Goal: Find contact information: Find contact information

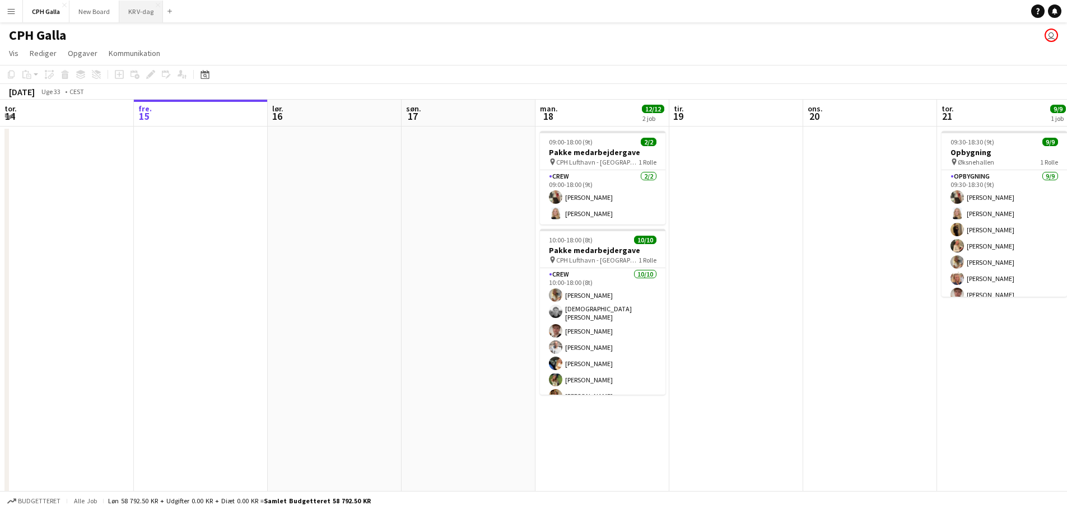
click at [129, 7] on button "KR V-dag Luk" at bounding box center [141, 12] width 44 height 22
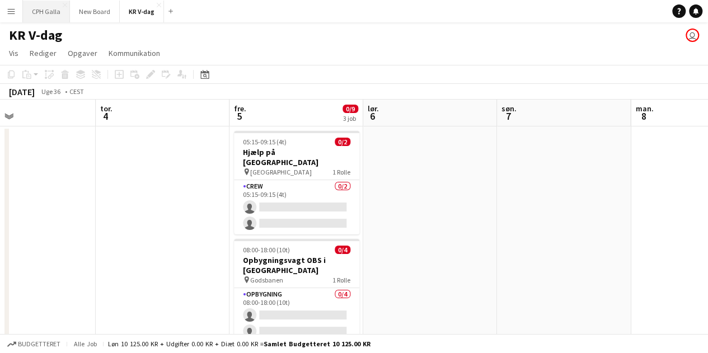
click at [44, 5] on button "CPH Galla Luk" at bounding box center [46, 12] width 47 height 22
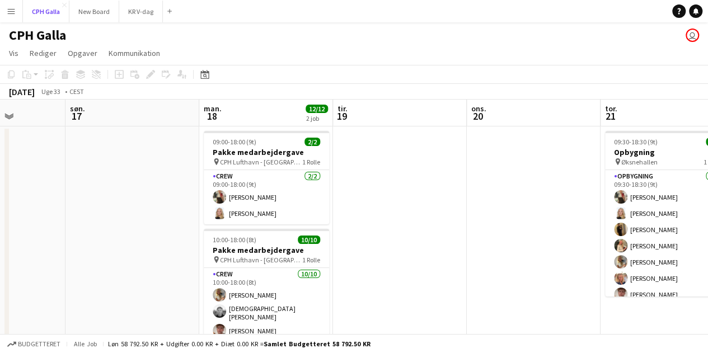
scroll to position [0, 292]
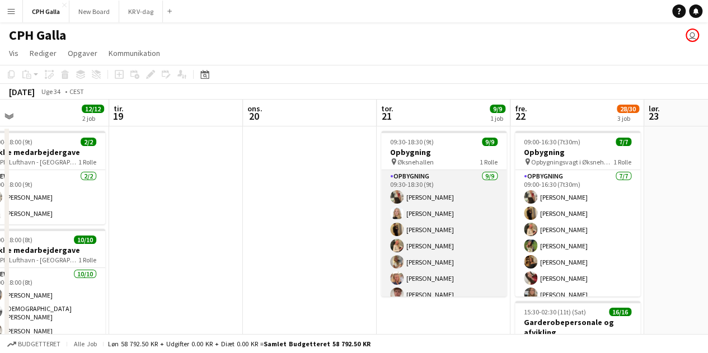
click at [453, 175] on app-card-role "Opbygning [DATE] 09:30-18:30 (9t) [PERSON_NAME] [PERSON_NAME] [PERSON_NAME] [PE…" at bounding box center [443, 255] width 125 height 171
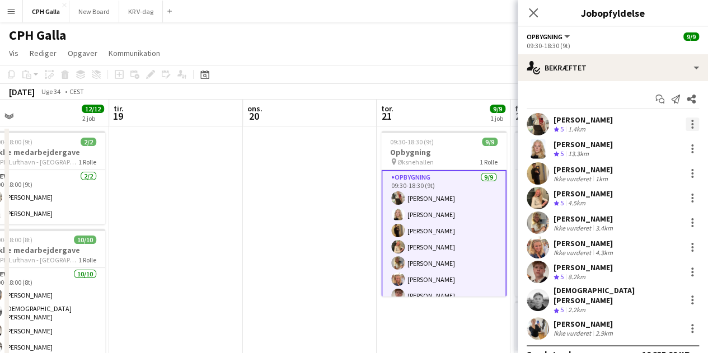
click at [686, 125] on div at bounding box center [692, 124] width 13 height 13
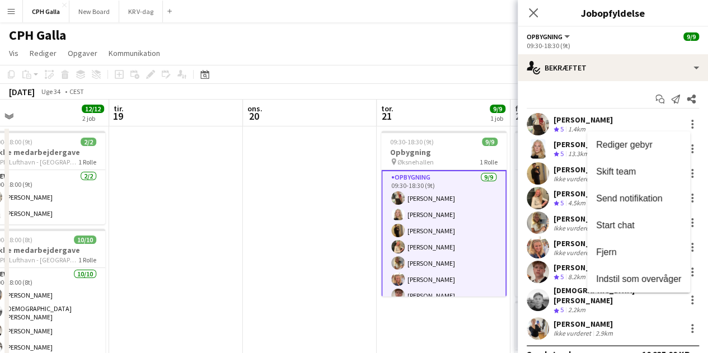
click at [636, 119] on div at bounding box center [354, 176] width 708 height 353
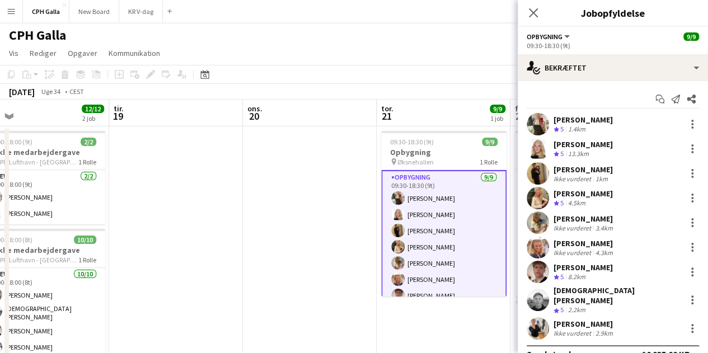
click at [598, 120] on div "[PERSON_NAME]" at bounding box center [583, 120] width 59 height 10
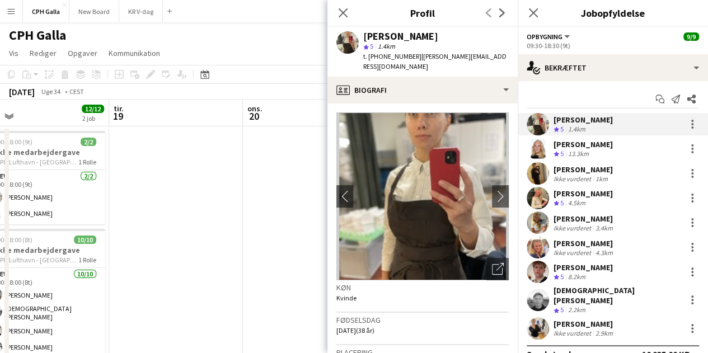
drag, startPoint x: 431, startPoint y: 36, endPoint x: 361, endPoint y: 35, distance: 70.6
click at [361, 35] on div "[PERSON_NAME] star 5 1.4km t. [PHONE_NUMBER] | [EMAIL_ADDRESS][DOMAIN_NAME]" at bounding box center [423, 52] width 190 height 50
copy div "[PERSON_NAME]"
drag, startPoint x: 407, startPoint y: 55, endPoint x: 373, endPoint y: 55, distance: 33.6
click at [373, 55] on div "t. [PHONE_NUMBER] | [EMAIL_ADDRESS][DOMAIN_NAME]" at bounding box center [436, 62] width 146 height 20
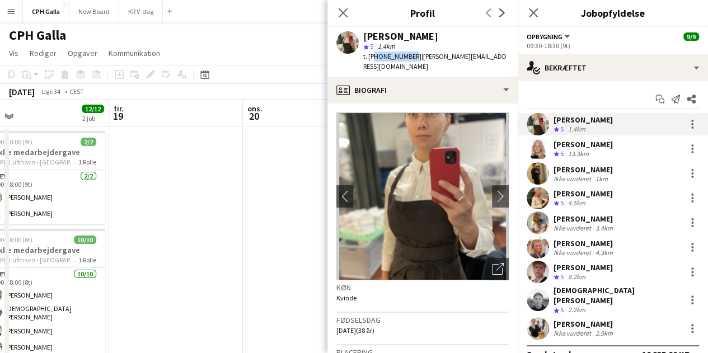
click at [403, 55] on span "t. [PHONE_NUMBER]" at bounding box center [392, 56] width 58 height 8
drag, startPoint x: 406, startPoint y: 55, endPoint x: 368, endPoint y: 59, distance: 38.2
click at [368, 59] on span "t. [PHONE_NUMBER]" at bounding box center [392, 56] width 58 height 8
copy span "[PHONE_NUMBER]"
click at [612, 146] on div "[PERSON_NAME] Teamvurdering 5 13.3km" at bounding box center [613, 149] width 190 height 22
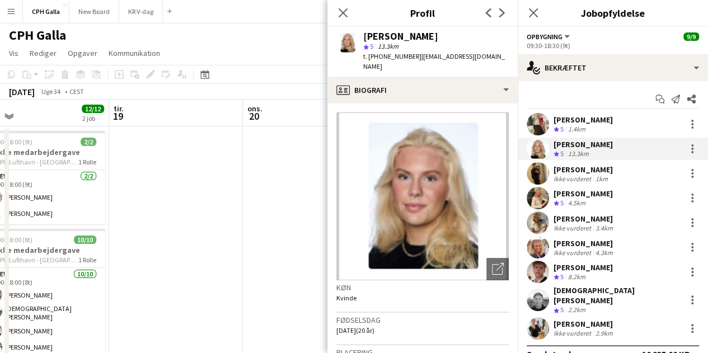
drag, startPoint x: 434, startPoint y: 37, endPoint x: 365, endPoint y: 39, distance: 69.5
click at [365, 39] on div "[PERSON_NAME]" at bounding box center [436, 36] width 146 height 10
copy div "[PERSON_NAME]"
click at [453, 53] on span "| [EMAIL_ADDRESS][DOMAIN_NAME]" at bounding box center [434, 61] width 142 height 18
drag, startPoint x: 445, startPoint y: 40, endPoint x: 365, endPoint y: 34, distance: 79.7
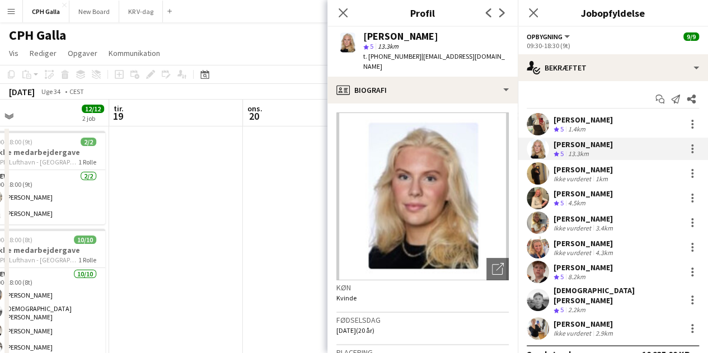
click at [365, 34] on div "[PERSON_NAME]" at bounding box center [436, 36] width 146 height 10
copy div "[PERSON_NAME]"
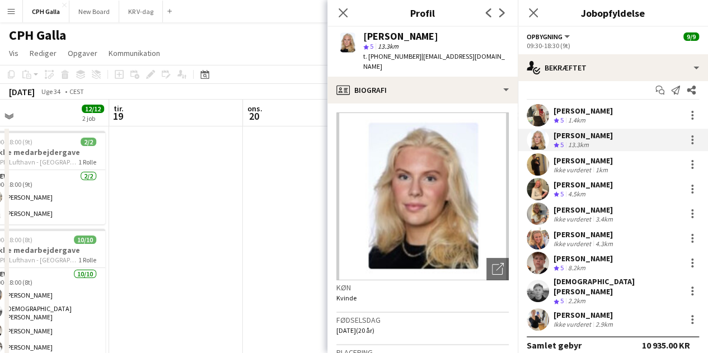
scroll to position [11, 0]
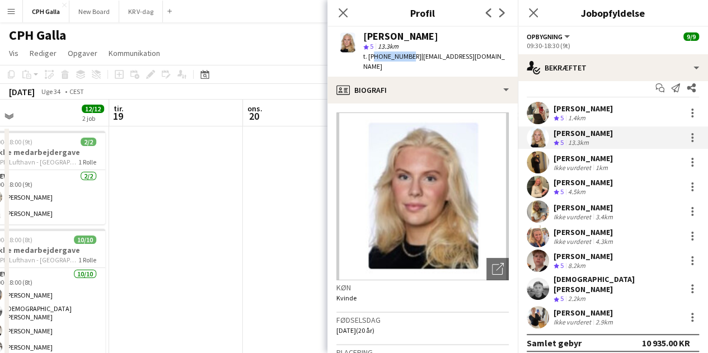
drag, startPoint x: 405, startPoint y: 60, endPoint x: 370, endPoint y: 61, distance: 34.7
click at [370, 61] on div "t. [PHONE_NUMBER] | [EMAIL_ADDRESS][DOMAIN_NAME]" at bounding box center [436, 62] width 146 height 20
copy span "4527896628"
click at [586, 160] on div "[PERSON_NAME]" at bounding box center [583, 158] width 59 height 10
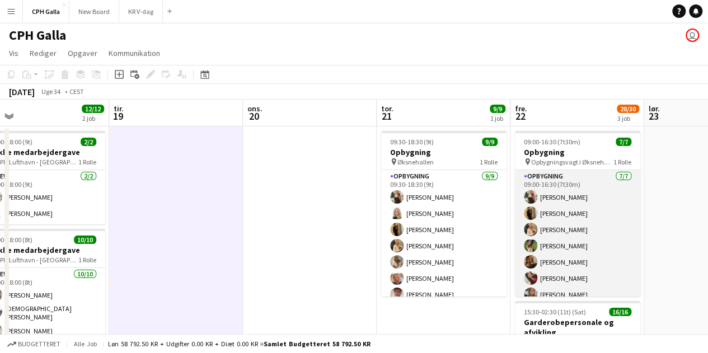
click at [543, 204] on app-card-role "Opbygning [DATE] 09:00-16:30 (7t30m) [PERSON_NAME] [PERSON_NAME] [PERSON_NAME] …" at bounding box center [577, 238] width 125 height 136
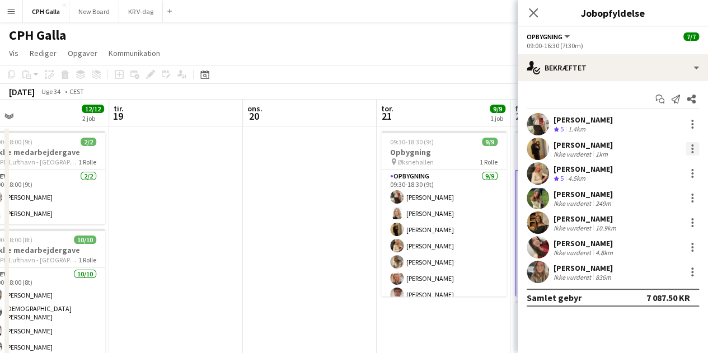
click at [692, 148] on div at bounding box center [693, 149] width 2 height 2
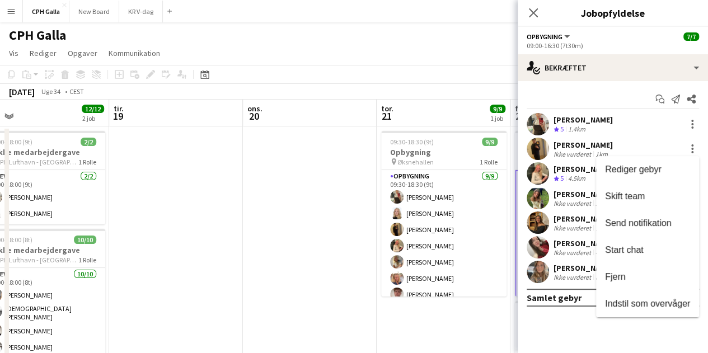
click at [533, 326] on div at bounding box center [354, 176] width 708 height 353
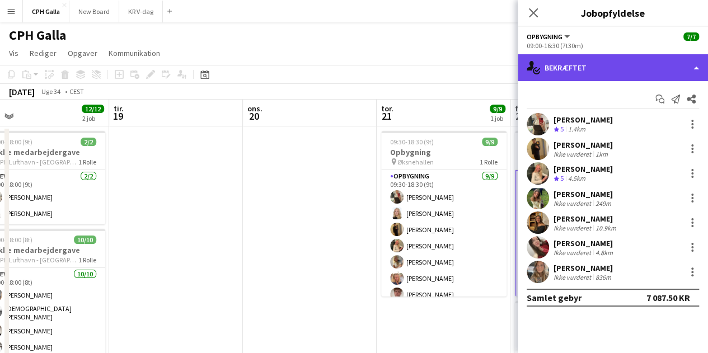
click at [603, 68] on div "single-neutral-actions-check-2 Bekræftet" at bounding box center [613, 67] width 190 height 27
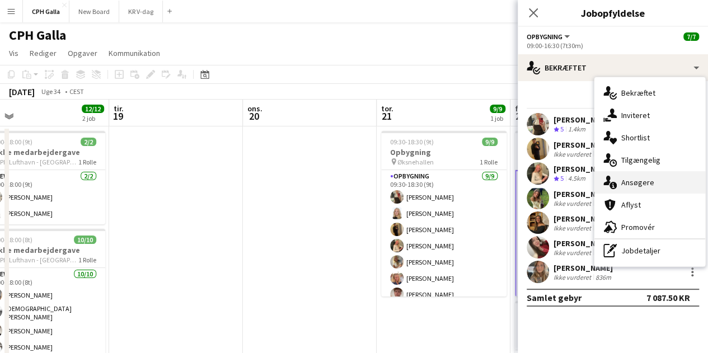
click at [636, 180] on div "single-neutral-actions-information Ansøgere" at bounding box center [650, 182] width 111 height 22
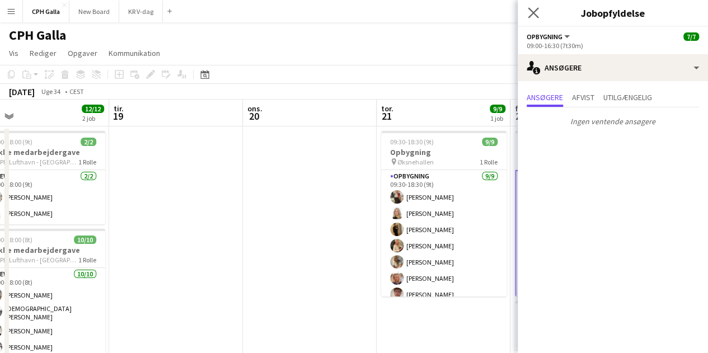
click at [539, 19] on app-icon "Luk pop-in" at bounding box center [534, 13] width 16 height 16
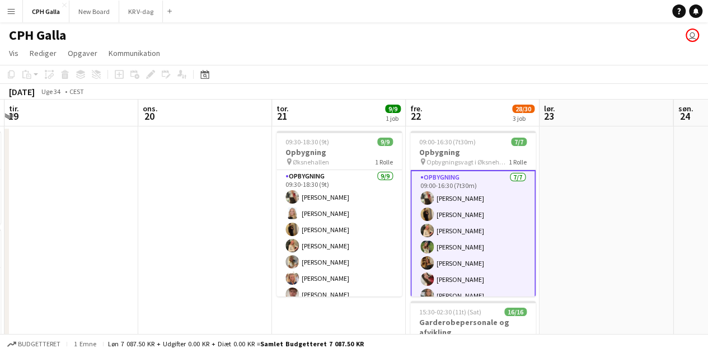
scroll to position [0, 348]
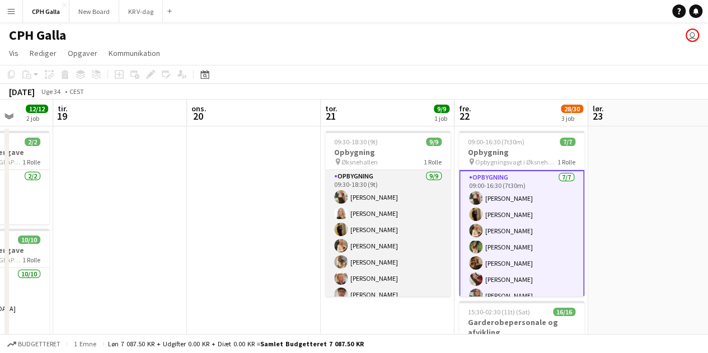
click at [384, 213] on app-card-role "Opbygning [DATE] 09:30-18:30 (9t) [PERSON_NAME] [PERSON_NAME] [PERSON_NAME] [PE…" at bounding box center [387, 255] width 125 height 171
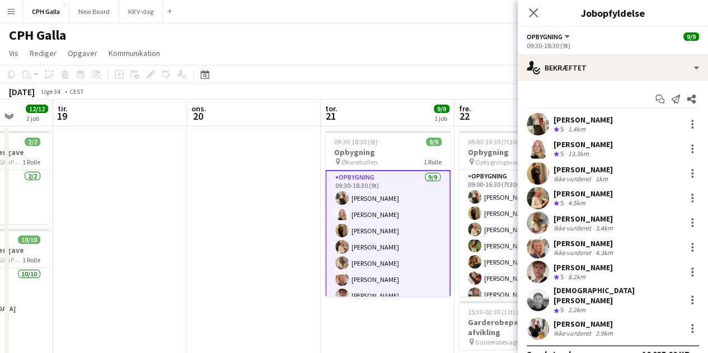
click at [589, 173] on div "[PERSON_NAME]" at bounding box center [583, 170] width 59 height 10
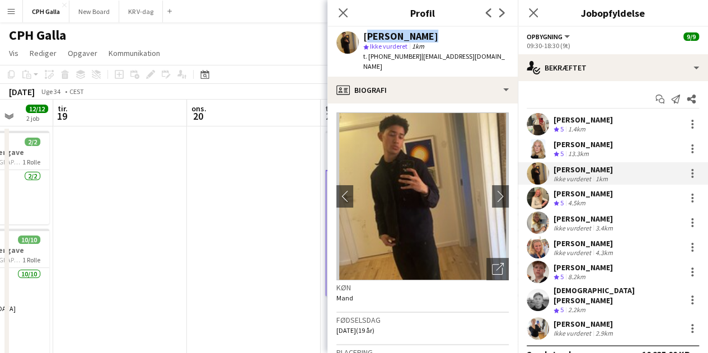
drag, startPoint x: 430, startPoint y: 34, endPoint x: 366, endPoint y: 36, distance: 63.9
click at [366, 36] on div "[PERSON_NAME]" at bounding box center [436, 36] width 146 height 10
copy div "[PERSON_NAME]"
drag, startPoint x: 405, startPoint y: 57, endPoint x: 369, endPoint y: 59, distance: 36.5
click at [369, 59] on span "t. [PHONE_NUMBER]" at bounding box center [392, 56] width 58 height 8
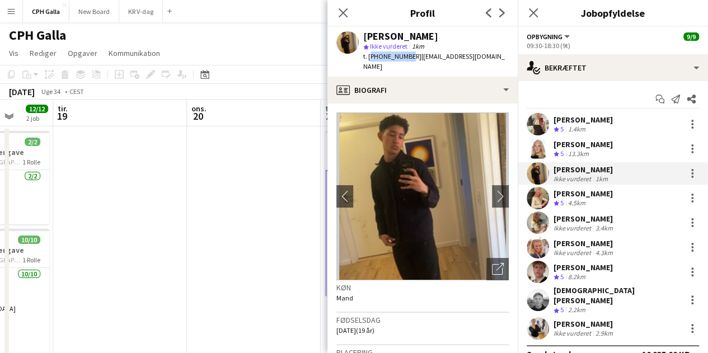
copy span "[PHONE_NUMBER]"
click at [583, 195] on div "[PERSON_NAME]" at bounding box center [583, 194] width 59 height 10
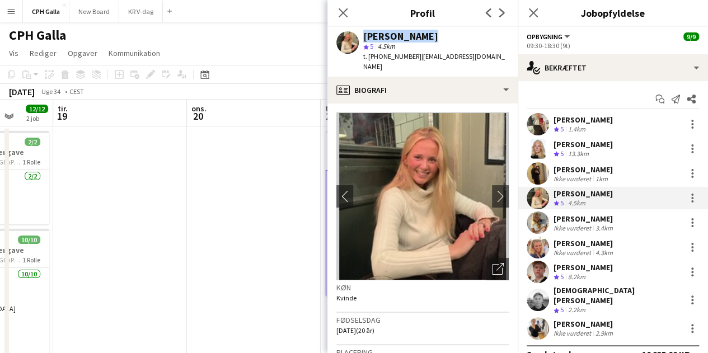
drag, startPoint x: 436, startPoint y: 36, endPoint x: 352, endPoint y: 38, distance: 83.5
click at [352, 38] on div "[PERSON_NAME] star 5 4.5km t. [PHONE_NUMBER] | [EMAIL_ADDRESS][DOMAIN_NAME]" at bounding box center [423, 52] width 190 height 50
copy div "[PERSON_NAME]"
drag, startPoint x: 404, startPoint y: 55, endPoint x: 369, endPoint y: 60, distance: 35.0
click at [369, 60] on span "t. [PHONE_NUMBER]" at bounding box center [392, 56] width 58 height 8
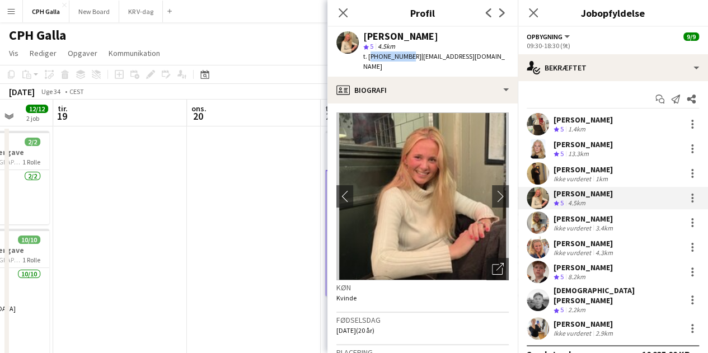
copy span "[PHONE_NUMBER]"
click at [603, 225] on div "3.4km" at bounding box center [605, 228] width 22 height 8
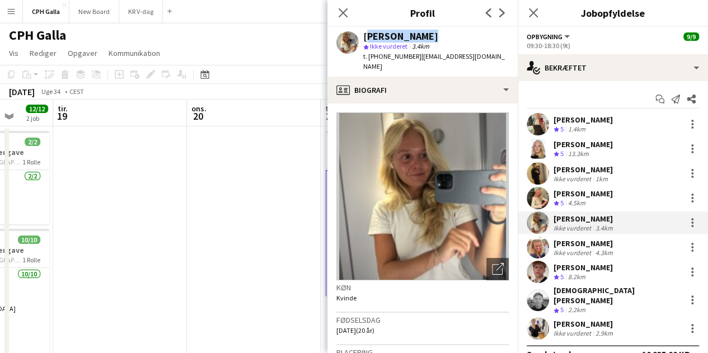
drag, startPoint x: 435, startPoint y: 35, endPoint x: 365, endPoint y: 40, distance: 69.6
click at [365, 40] on div "[PERSON_NAME]" at bounding box center [436, 36] width 146 height 10
copy div "[PERSON_NAME]"
drag, startPoint x: 406, startPoint y: 58, endPoint x: 369, endPoint y: 62, distance: 37.2
click at [369, 62] on div "Havana Pryce star Ikke vurderet 3.4km t. [PHONE_NUMBER] | [EMAIL_ADDRESS][DOMAI…" at bounding box center [423, 52] width 190 height 50
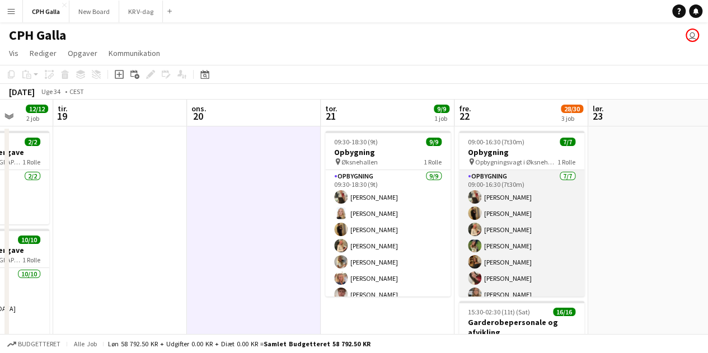
click at [506, 225] on app-card-role "Opbygning [DATE] 09:00-16:30 (7t30m) [PERSON_NAME] [PERSON_NAME] [PERSON_NAME] …" at bounding box center [521, 238] width 125 height 136
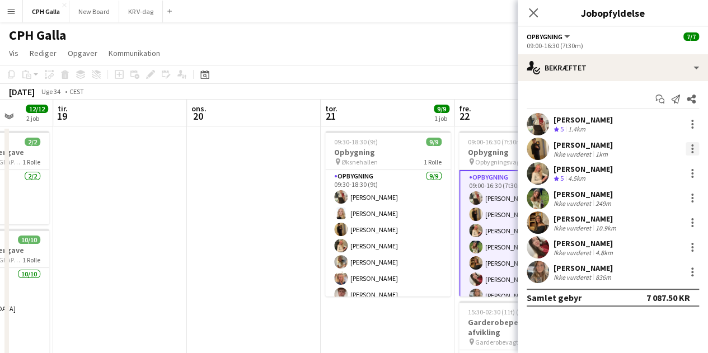
click at [692, 148] on div at bounding box center [693, 149] width 2 height 2
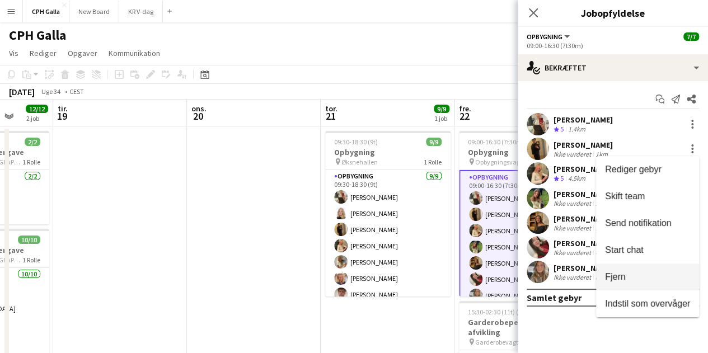
click at [617, 285] on button "Fjern" at bounding box center [647, 277] width 103 height 27
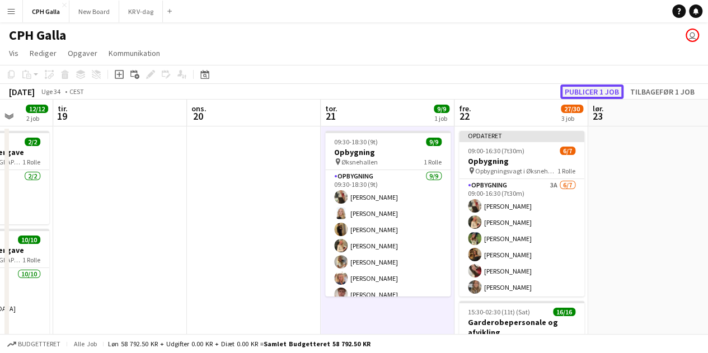
click at [610, 91] on button "Publicer 1 job" at bounding box center [592, 92] width 63 height 15
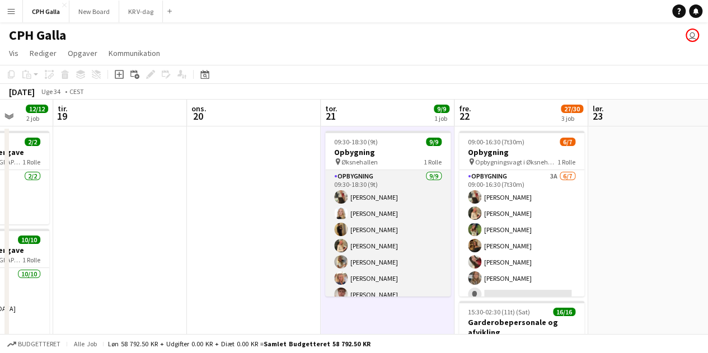
click at [347, 261] on app-user-avatar at bounding box center [340, 261] width 13 height 13
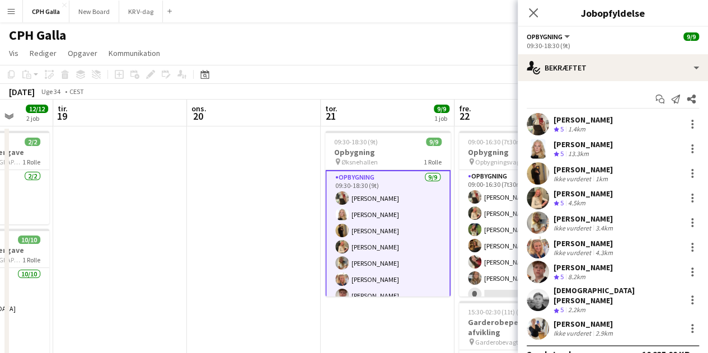
click at [580, 247] on div "[PERSON_NAME]" at bounding box center [585, 244] width 62 height 10
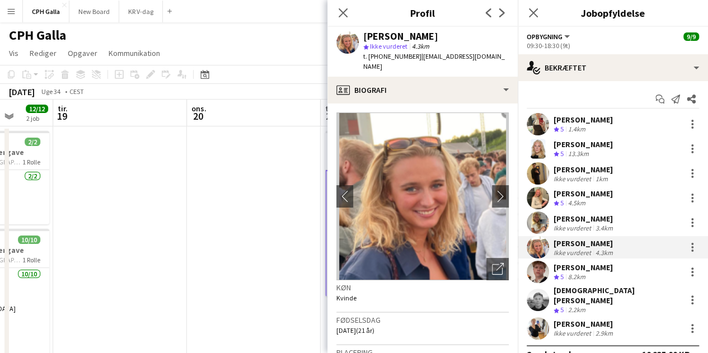
drag, startPoint x: 448, startPoint y: 36, endPoint x: 366, endPoint y: 35, distance: 82.3
click at [366, 35] on div "[PERSON_NAME]" at bounding box center [436, 36] width 146 height 10
drag, startPoint x: 407, startPoint y: 57, endPoint x: 366, endPoint y: 58, distance: 40.3
click at [366, 58] on div "t. [PHONE_NUMBER] | [PERSON_NAME][EMAIL_ADDRESS][DOMAIN_NAME]" at bounding box center [436, 62] width 146 height 20
click at [585, 266] on div "[PERSON_NAME]" at bounding box center [583, 268] width 59 height 10
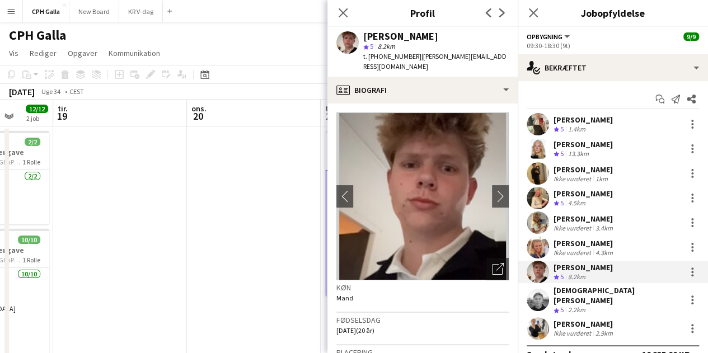
drag, startPoint x: 495, startPoint y: 35, endPoint x: 360, endPoint y: 38, distance: 135.0
click at [360, 38] on div "[PERSON_NAME] star 5 8.2km t. [PHONE_NUMBER] | [PERSON_NAME][EMAIL_ADDRESS][DOM…" at bounding box center [423, 52] width 190 height 50
drag, startPoint x: 405, startPoint y: 57, endPoint x: 370, endPoint y: 58, distance: 35.9
click at [370, 58] on span "t. [PHONE_NUMBER]" at bounding box center [392, 56] width 58 height 8
click at [567, 295] on div "[DEMOGRAPHIC_DATA][PERSON_NAME]" at bounding box center [618, 296] width 128 height 20
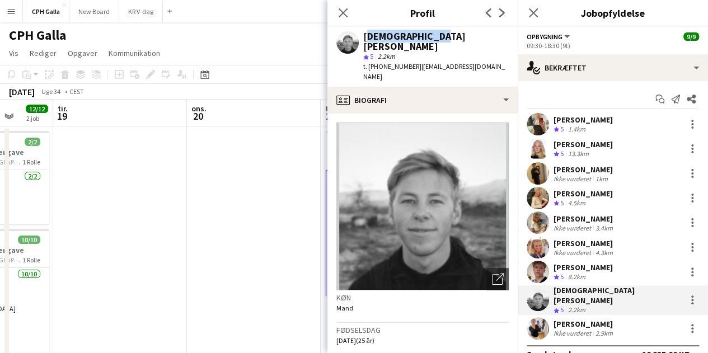
drag, startPoint x: 430, startPoint y: 37, endPoint x: 365, endPoint y: 34, distance: 64.5
click at [365, 34] on div "[DEMOGRAPHIC_DATA][PERSON_NAME]" at bounding box center [436, 41] width 146 height 20
drag, startPoint x: 404, startPoint y: 54, endPoint x: 367, endPoint y: 55, distance: 37.0
click at [367, 62] on span "t. [PHONE_NUMBER]" at bounding box center [392, 66] width 58 height 8
click at [590, 319] on div "[PERSON_NAME]" at bounding box center [585, 324] width 62 height 10
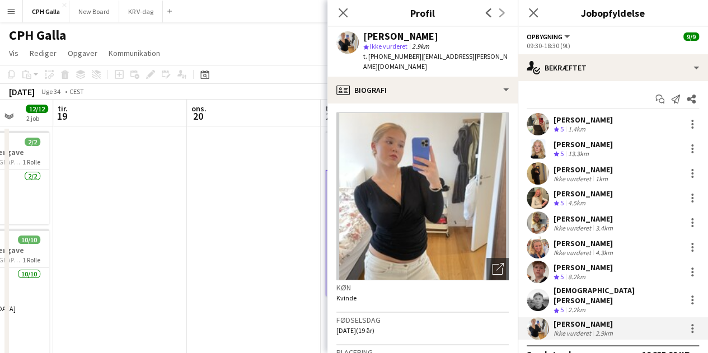
drag, startPoint x: 453, startPoint y: 33, endPoint x: 365, endPoint y: 27, distance: 88.1
click at [365, 27] on div "[PERSON_NAME] star Ikke vurderet 2.9km t. [PHONE_NUMBER] | [EMAIL_ADDRESS][PERS…" at bounding box center [423, 52] width 190 height 50
drag, startPoint x: 407, startPoint y: 58, endPoint x: 370, endPoint y: 57, distance: 37.0
click at [370, 57] on div "t. [PHONE_NUMBER] | [EMAIL_ADDRESS][PERSON_NAME][DOMAIN_NAME]" at bounding box center [436, 62] width 146 height 20
click at [532, 12] on icon at bounding box center [533, 12] width 11 height 11
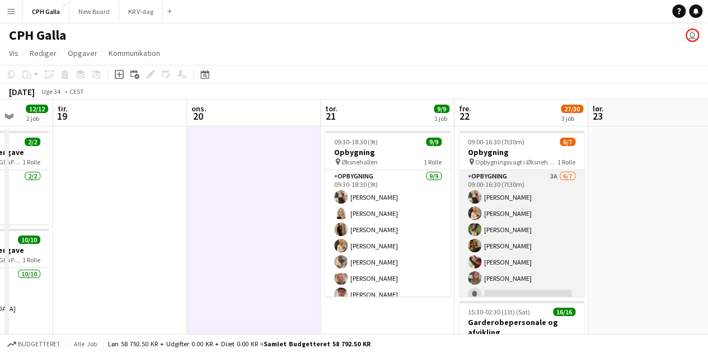
click at [521, 234] on app-card-role "Opbygning 3A [DATE] 09:00-16:30 (7t30m) [PERSON_NAME] [PERSON_NAME] [PERSON_NAM…" at bounding box center [521, 238] width 125 height 136
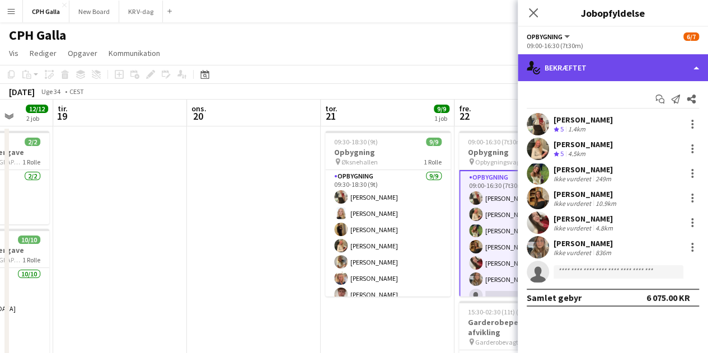
click at [622, 73] on div "single-neutral-actions-check-2 Bekræftet" at bounding box center [613, 67] width 190 height 27
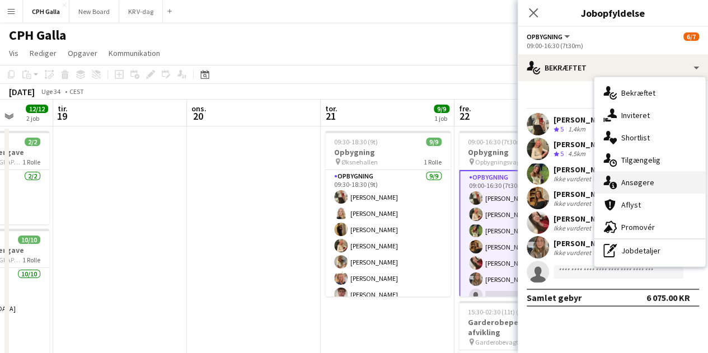
click at [634, 181] on div "single-neutral-actions-information Ansøgere" at bounding box center [650, 182] width 111 height 22
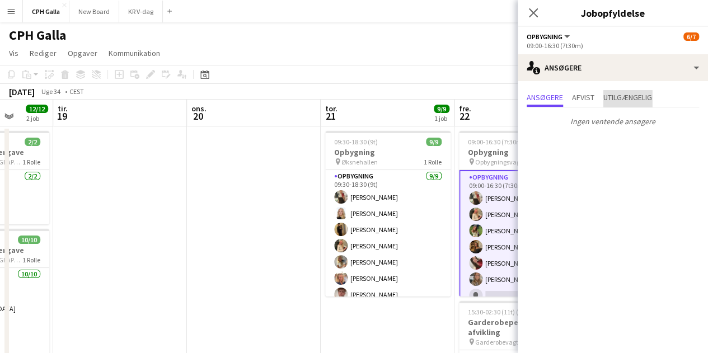
click at [608, 100] on span "Utilgængelig" at bounding box center [628, 98] width 49 height 8
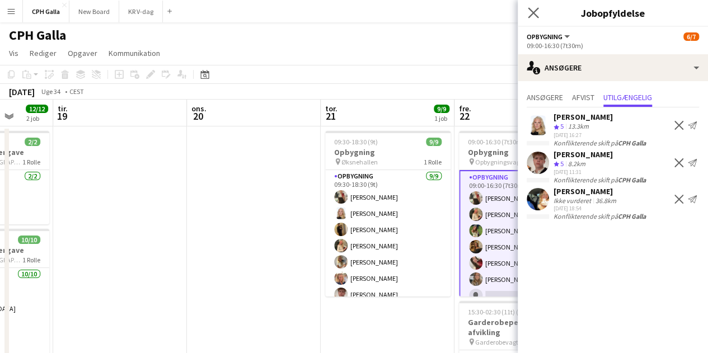
click at [537, 7] on app-icon "Luk pop-in" at bounding box center [534, 13] width 16 height 16
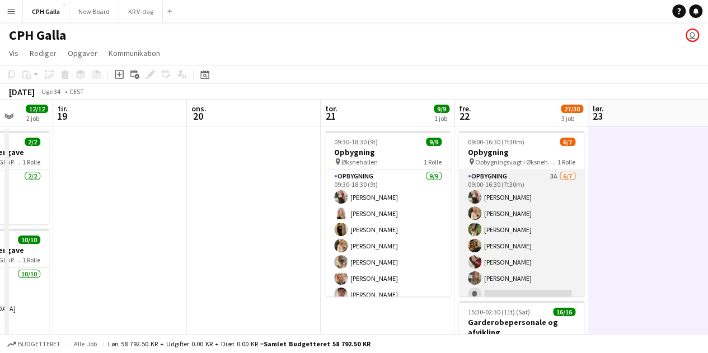
click at [514, 240] on app-card-role "Opbygning 3A [DATE] 09:00-16:30 (7t30m) [PERSON_NAME] [PERSON_NAME] [PERSON_NAM…" at bounding box center [521, 238] width 125 height 136
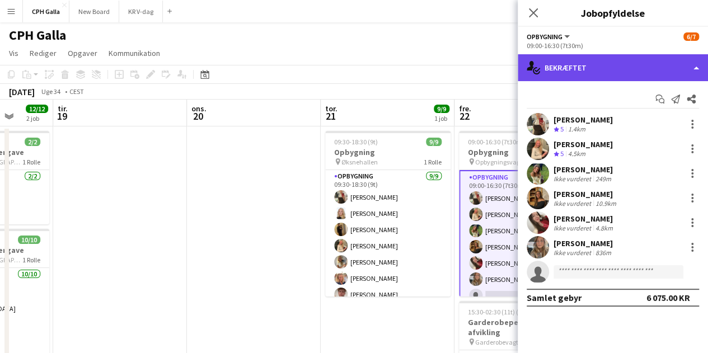
click at [576, 68] on div "single-neutral-actions-check-2 Bekræftet" at bounding box center [613, 67] width 190 height 27
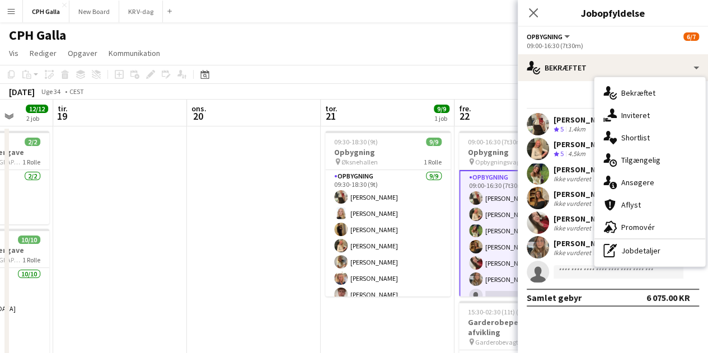
click at [547, 90] on div "Start chat Send notifikation Del" at bounding box center [613, 99] width 172 height 18
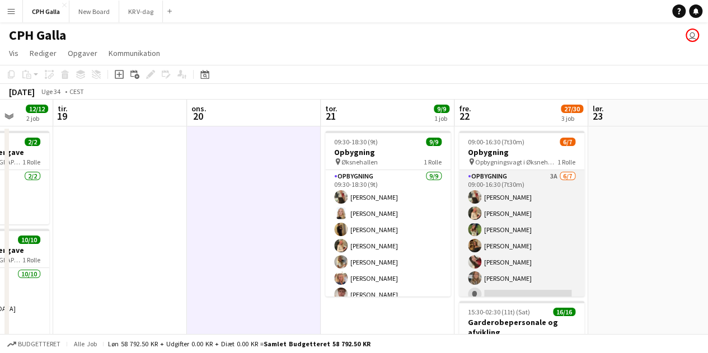
click at [549, 238] on app-card-role "Opbygning 3A [DATE] 09:00-16:30 (7t30m) [PERSON_NAME] [PERSON_NAME] [PERSON_NAM…" at bounding box center [521, 238] width 125 height 136
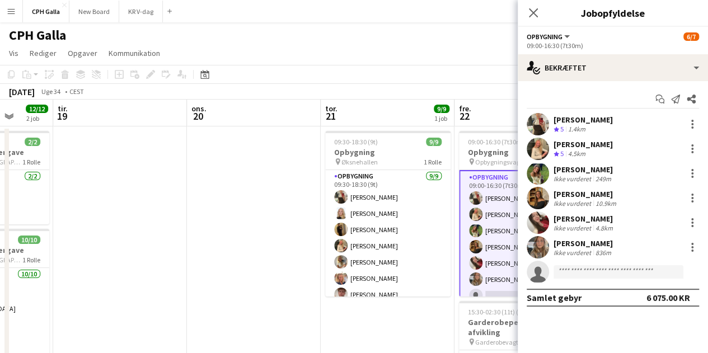
click at [590, 116] on div "[PERSON_NAME]" at bounding box center [583, 120] width 59 height 10
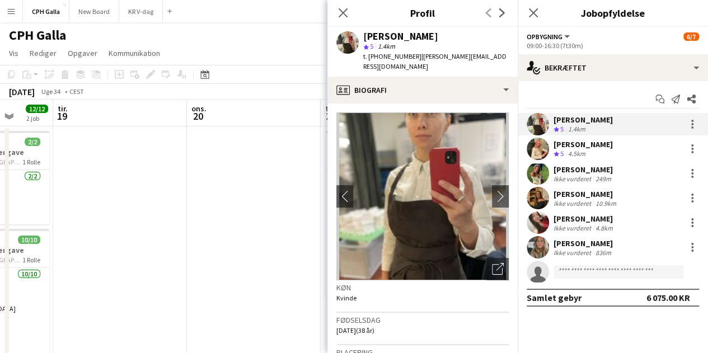
click at [604, 172] on div "[PERSON_NAME]" at bounding box center [584, 170] width 60 height 10
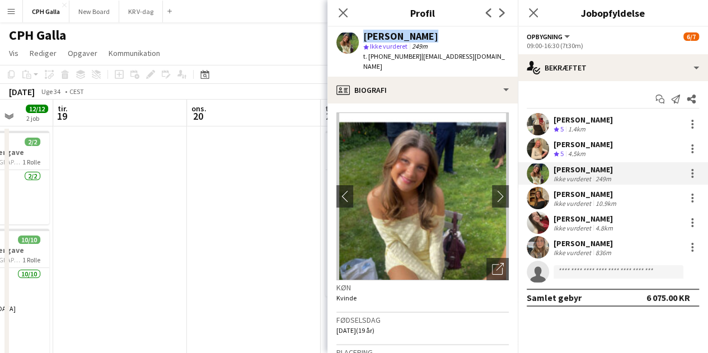
drag, startPoint x: 430, startPoint y: 38, endPoint x: 356, endPoint y: 35, distance: 74.0
click at [356, 35] on div "[PERSON_NAME] star Ikke vurderet 249m t. [PHONE_NUMBER] | [EMAIL_ADDRESS][DOMAI…" at bounding box center [423, 52] width 190 height 50
drag, startPoint x: 405, startPoint y: 59, endPoint x: 370, endPoint y: 63, distance: 36.1
click at [370, 63] on div "[PERSON_NAME] star Ikke vurderet 249m t. [PHONE_NUMBER] | [EMAIL_ADDRESS][DOMAI…" at bounding box center [423, 52] width 190 height 50
click at [578, 197] on div "[PERSON_NAME]" at bounding box center [586, 194] width 65 height 10
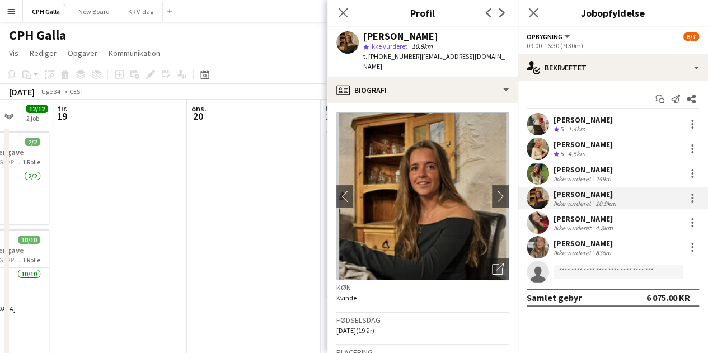
drag, startPoint x: 479, startPoint y: 35, endPoint x: 365, endPoint y: 34, distance: 114.3
click at [365, 34] on div "[PERSON_NAME] star Ikke vurderet 10.9km t. [PHONE_NUMBER] | [EMAIL_ADDRESS][DOM…" at bounding box center [423, 52] width 190 height 50
drag, startPoint x: 405, startPoint y: 56, endPoint x: 369, endPoint y: 58, distance: 35.9
click at [369, 58] on span "t. [PHONE_NUMBER]" at bounding box center [392, 56] width 58 height 8
click at [593, 220] on div "[PERSON_NAME]" at bounding box center [585, 219] width 62 height 10
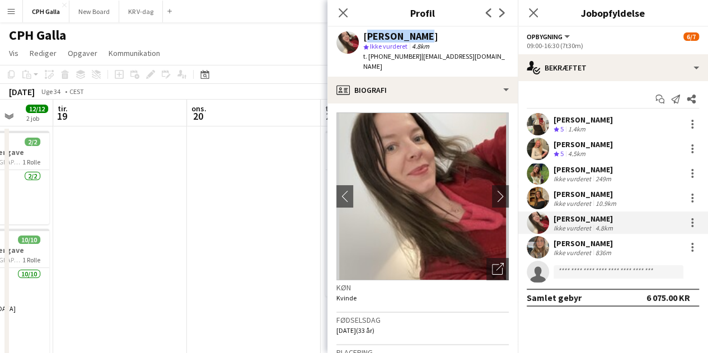
drag, startPoint x: 431, startPoint y: 33, endPoint x: 362, endPoint y: 40, distance: 68.7
click at [362, 40] on div "[PERSON_NAME] star Ikke vurderet 4.8km t. [PHONE_NUMBER] | [EMAIL_ADDRESS][DOMA…" at bounding box center [423, 52] width 190 height 50
drag, startPoint x: 406, startPoint y: 55, endPoint x: 368, endPoint y: 62, distance: 38.7
click at [368, 62] on div "[PERSON_NAME] star Ikke vurderet 4.8km t. [PHONE_NUMBER] | [EMAIL_ADDRESS][DOMA…" at bounding box center [423, 52] width 190 height 50
click at [585, 253] on div "Ikke vurderet" at bounding box center [574, 253] width 40 height 8
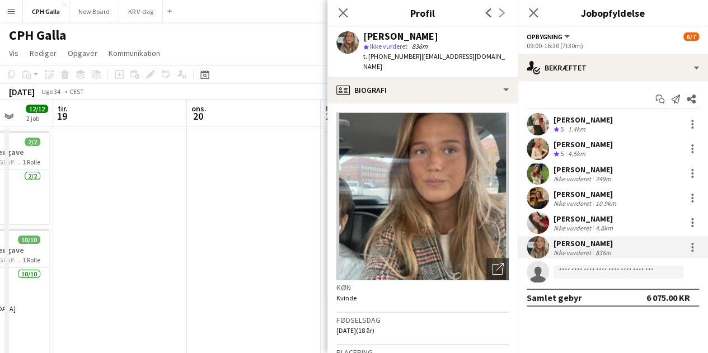
drag, startPoint x: 444, startPoint y: 39, endPoint x: 363, endPoint y: 39, distance: 80.6
click at [363, 39] on div "[PERSON_NAME] star Ikke vurderet 836m t. [PHONE_NUMBER] | [EMAIL_ADDRESS][DOMAI…" at bounding box center [423, 52] width 190 height 50
drag, startPoint x: 405, startPoint y: 56, endPoint x: 369, endPoint y: 60, distance: 36.7
click at [369, 60] on span "t. [PHONE_NUMBER]" at bounding box center [392, 56] width 58 height 8
click at [537, 10] on icon at bounding box center [533, 12] width 11 height 11
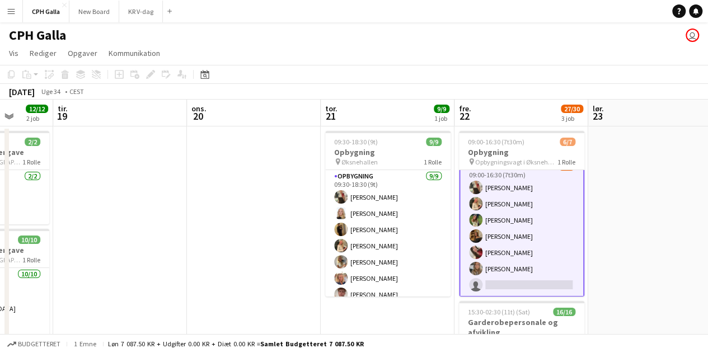
scroll to position [168, 0]
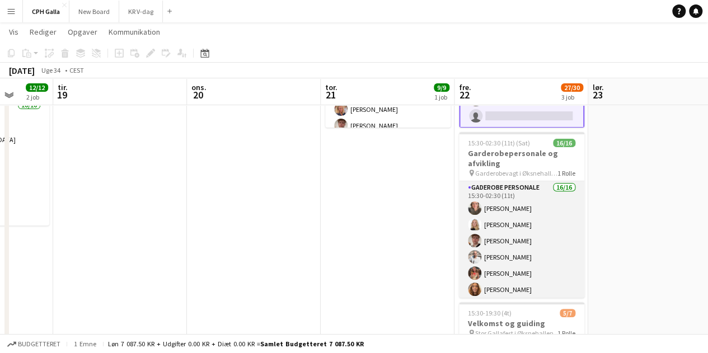
click at [530, 251] on app-card-role "Gaderobe personale 16/16 15:30-02:30 (11t) [PERSON_NAME] [PERSON_NAME] [PERSON_…" at bounding box center [521, 322] width 125 height 282
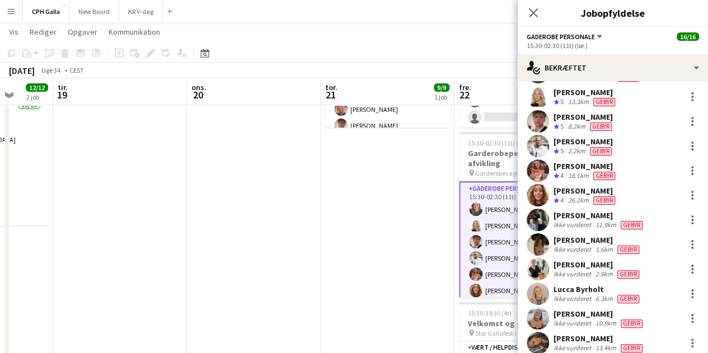
scroll to position [0, 0]
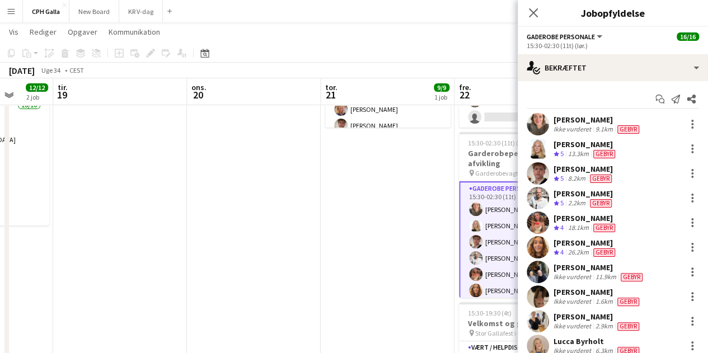
click at [582, 125] on div "Ikke vurderet" at bounding box center [574, 129] width 40 height 9
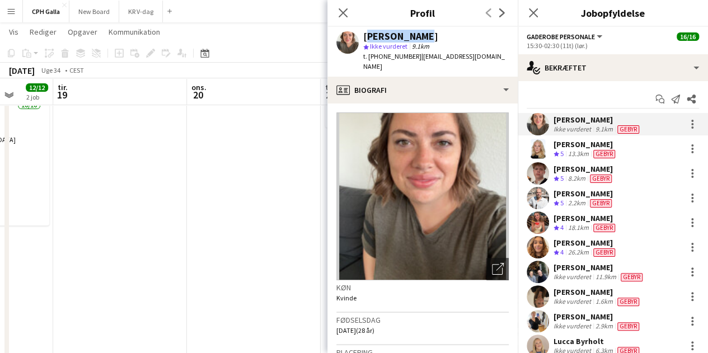
drag, startPoint x: 415, startPoint y: 36, endPoint x: 364, endPoint y: 36, distance: 51.0
click at [364, 36] on div "[PERSON_NAME]" at bounding box center [436, 36] width 146 height 10
drag, startPoint x: 408, startPoint y: 58, endPoint x: 369, endPoint y: 64, distance: 39.0
click at [369, 64] on div "[PERSON_NAME] star Ikke vurderet 9.1km t. [PHONE_NUMBER] | [EMAIL_ADDRESS][DOMA…" at bounding box center [423, 52] width 190 height 50
click at [564, 150] on span "5" at bounding box center [562, 154] width 3 height 8
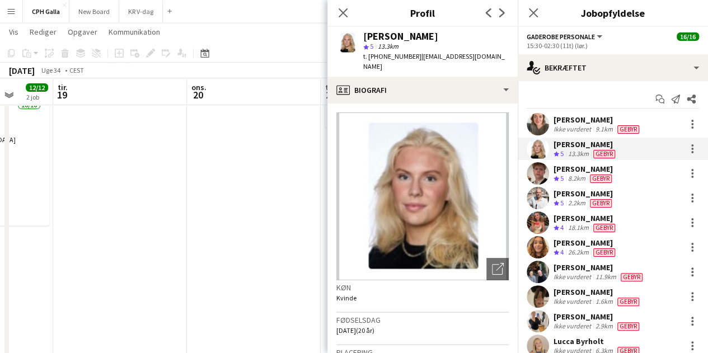
click at [574, 173] on div "[PERSON_NAME]" at bounding box center [584, 169] width 60 height 10
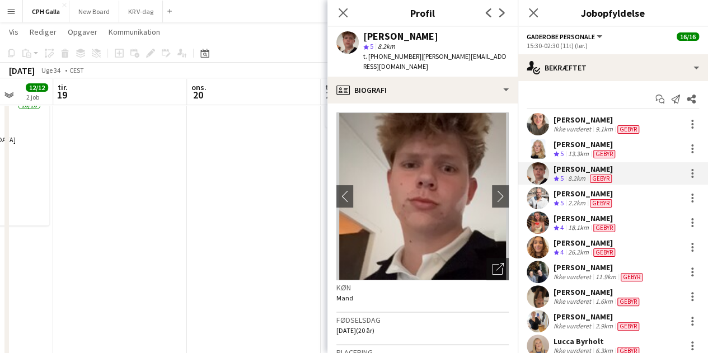
click at [576, 199] on div "2.2km" at bounding box center [577, 204] width 22 height 10
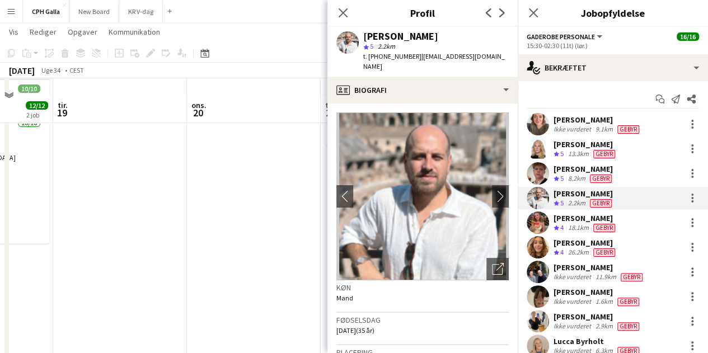
scroll to position [168, 0]
click at [596, 239] on div "[PERSON_NAME]" at bounding box center [586, 243] width 64 height 10
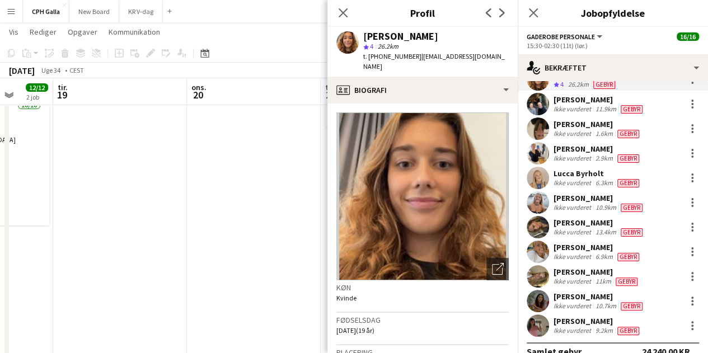
scroll to position [0, 0]
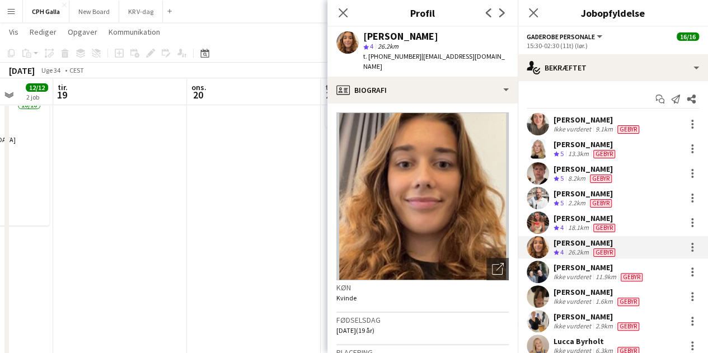
click at [581, 194] on div "[PERSON_NAME]" at bounding box center [584, 194] width 60 height 10
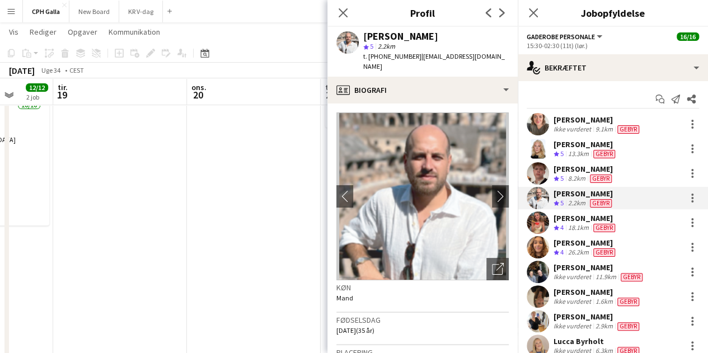
drag, startPoint x: 458, startPoint y: 32, endPoint x: 366, endPoint y: 38, distance: 92.0
click at [366, 38] on div "[PERSON_NAME]" at bounding box center [436, 36] width 146 height 10
drag, startPoint x: 405, startPoint y: 59, endPoint x: 370, endPoint y: 58, distance: 35.3
click at [370, 58] on span "t. [PHONE_NUMBER]" at bounding box center [392, 56] width 58 height 8
click at [571, 216] on div "[PERSON_NAME]" at bounding box center [586, 218] width 64 height 10
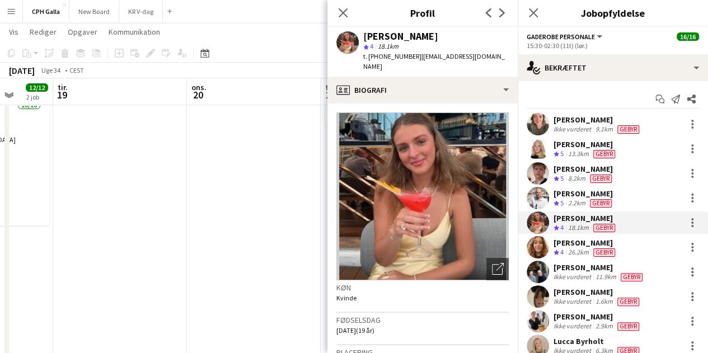
drag, startPoint x: 458, startPoint y: 45, endPoint x: 439, endPoint y: 38, distance: 19.9
click at [439, 38] on div "[PERSON_NAME] 4 18.1km t. [PHONE_NUMBER] | [EMAIL_ADDRESS][DOMAIN_NAME]" at bounding box center [436, 51] width 146 height 41
click at [436, 34] on div "[PERSON_NAME]" at bounding box center [436, 36] width 146 height 10
drag, startPoint x: 441, startPoint y: 34, endPoint x: 366, endPoint y: 35, distance: 75.0
click at [366, 35] on div "[PERSON_NAME]" at bounding box center [436, 36] width 146 height 10
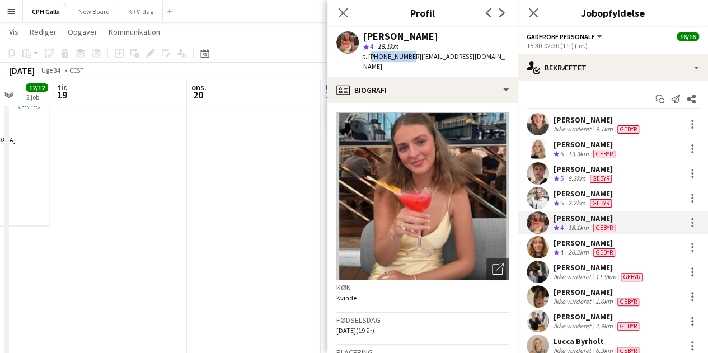
drag, startPoint x: 405, startPoint y: 58, endPoint x: 370, endPoint y: 58, distance: 35.3
click at [370, 58] on span "t. [PHONE_NUMBER]" at bounding box center [392, 56] width 58 height 8
click at [577, 246] on div "[PERSON_NAME]" at bounding box center [586, 243] width 64 height 10
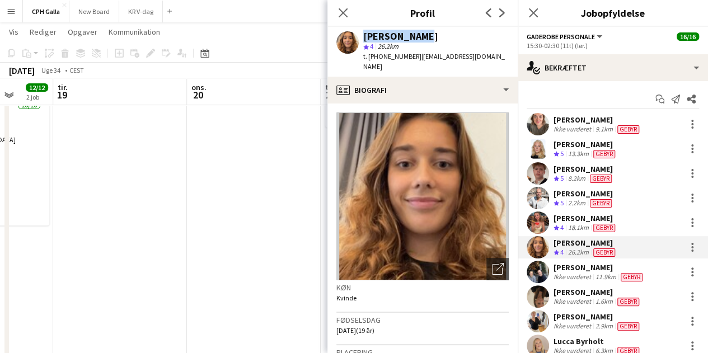
drag, startPoint x: 425, startPoint y: 35, endPoint x: 358, endPoint y: 35, distance: 66.6
click at [358, 35] on div "[PERSON_NAME] star 4 26.2km t. [PHONE_NUMBER] | [EMAIL_ADDRESS][DOMAIN_NAME]" at bounding box center [423, 52] width 190 height 50
drag, startPoint x: 406, startPoint y: 58, endPoint x: 369, endPoint y: 62, distance: 37.8
click at [369, 62] on div "[PERSON_NAME] star 4 26.2km t. [PHONE_NUMBER] | [EMAIL_ADDRESS][DOMAIN_NAME]" at bounding box center [423, 52] width 190 height 50
click at [554, 268] on div "[PERSON_NAME]" at bounding box center [599, 268] width 91 height 10
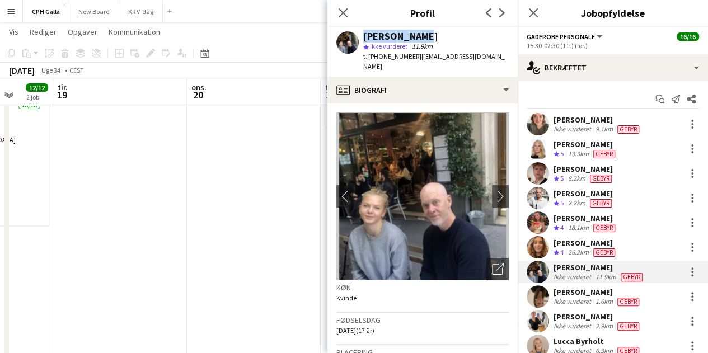
drag, startPoint x: 429, startPoint y: 40, endPoint x: 352, endPoint y: 34, distance: 76.9
click at [352, 34] on div "[PERSON_NAME] star Ikke vurderet 11.9km t. [PHONE_NUMBER] | [EMAIL_ADDRESS][DOM…" at bounding box center [423, 52] width 190 height 50
drag, startPoint x: 405, startPoint y: 58, endPoint x: 370, endPoint y: 64, distance: 36.5
click at [370, 64] on div "[PERSON_NAME] star Ikke vurderet 11.9km t. [PHONE_NUMBER] | [EMAIL_ADDRESS][DOM…" at bounding box center [423, 52] width 190 height 50
click at [586, 298] on div "Ikke vurderet" at bounding box center [574, 301] width 40 height 9
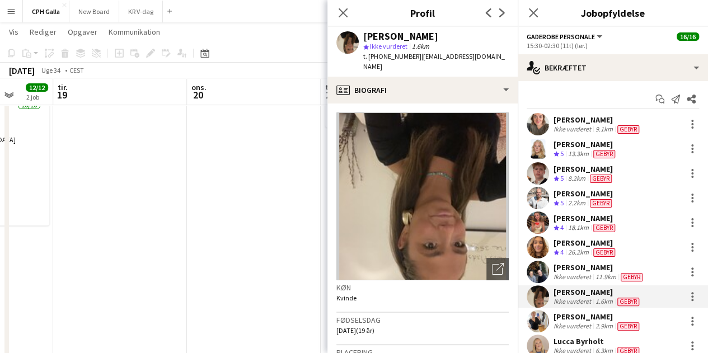
drag, startPoint x: 459, startPoint y: 35, endPoint x: 357, endPoint y: 37, distance: 101.4
click at [357, 37] on div "[PERSON_NAME] star Ikke vurderet 1.6km t. [PHONE_NUMBER] | [EMAIL_ADDRESS][DOMA…" at bounding box center [423, 52] width 190 height 50
drag, startPoint x: 405, startPoint y: 57, endPoint x: 369, endPoint y: 62, distance: 37.4
click at [369, 62] on div "[PERSON_NAME] star Ikke vurderet 1.6km t. [PHONE_NUMBER] | [EMAIL_ADDRESS][DOMA…" at bounding box center [423, 52] width 190 height 50
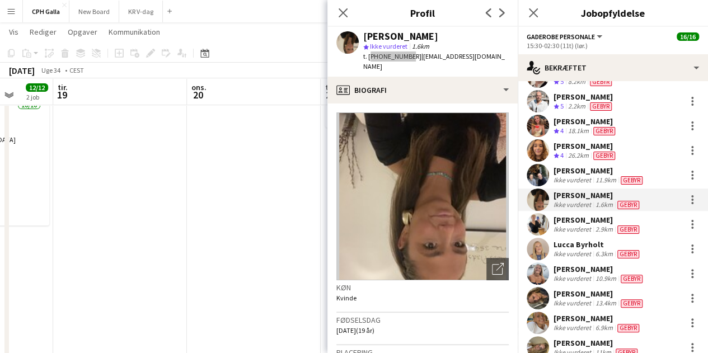
scroll to position [112, 0]
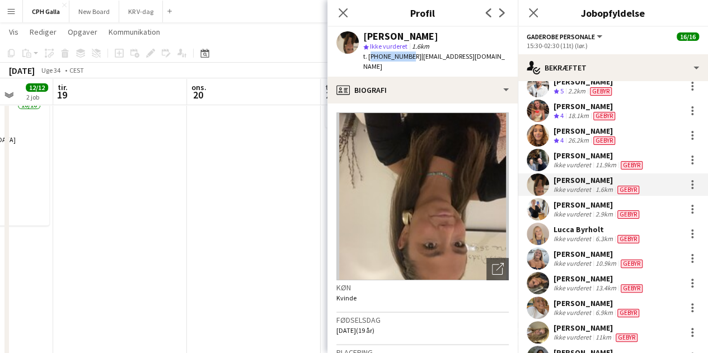
click at [579, 211] on div "Ikke vurderet" at bounding box center [574, 214] width 40 height 9
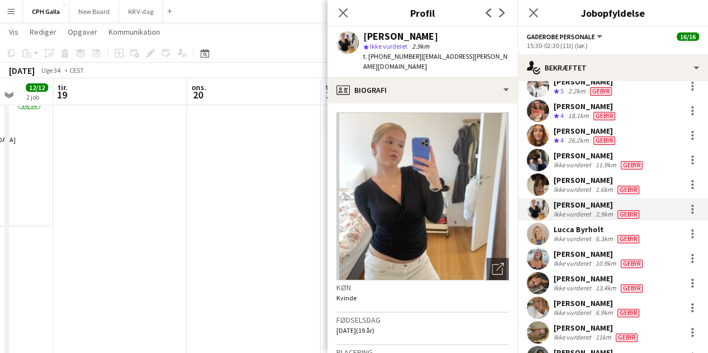
click at [580, 231] on div "Lucca Byrholt" at bounding box center [598, 230] width 88 height 10
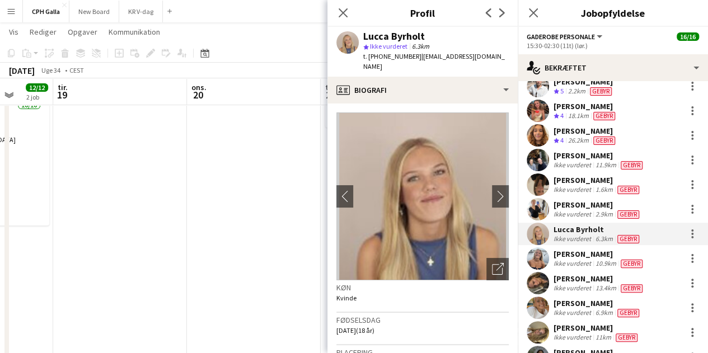
drag, startPoint x: 431, startPoint y: 36, endPoint x: 364, endPoint y: 39, distance: 66.7
click at [364, 39] on div "Lucca Byrholt" at bounding box center [436, 36] width 146 height 10
drag, startPoint x: 404, startPoint y: 56, endPoint x: 369, endPoint y: 61, distance: 36.2
click at [369, 61] on div "t. [PHONE_NUMBER] | [EMAIL_ADDRESS][DOMAIN_NAME]" at bounding box center [436, 62] width 146 height 20
click at [581, 255] on div "[PERSON_NAME]" at bounding box center [599, 254] width 91 height 10
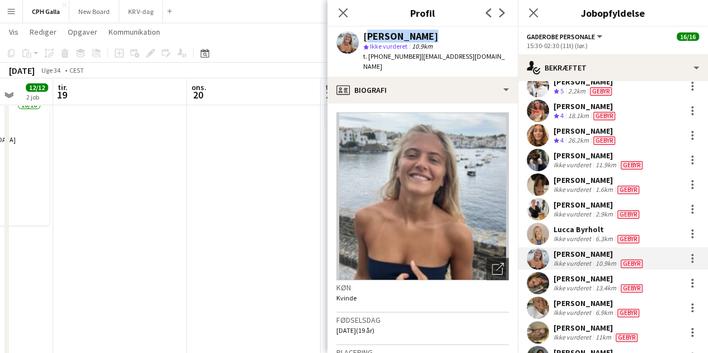
drag, startPoint x: 433, startPoint y: 36, endPoint x: 362, endPoint y: 36, distance: 70.6
click at [362, 36] on div "[PERSON_NAME] star Ikke vurderet 10.9km t. [PHONE_NUMBER] | [EMAIL_ADDRESS][DOM…" at bounding box center [423, 52] width 190 height 50
drag, startPoint x: 405, startPoint y: 58, endPoint x: 367, endPoint y: 55, distance: 38.2
click at [367, 55] on span "t. [PHONE_NUMBER]" at bounding box center [392, 56] width 58 height 8
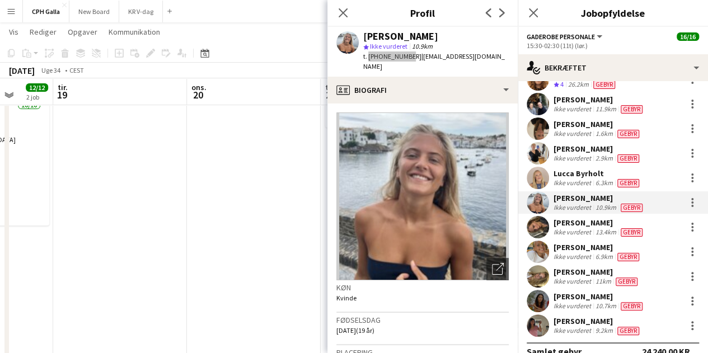
scroll to position [184, 0]
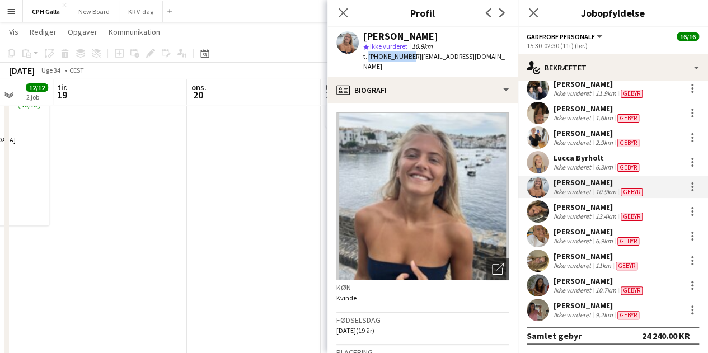
click at [576, 212] on div "Ikke vurderet" at bounding box center [574, 216] width 40 height 9
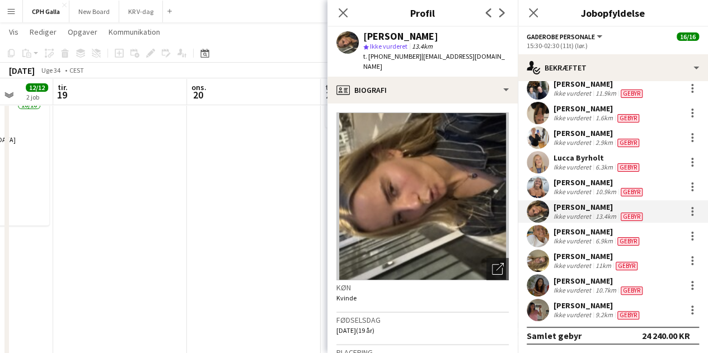
drag, startPoint x: 429, startPoint y: 32, endPoint x: 365, endPoint y: 37, distance: 64.6
click at [365, 37] on div "[PERSON_NAME]" at bounding box center [436, 36] width 146 height 10
drag, startPoint x: 405, startPoint y: 59, endPoint x: 370, endPoint y: 62, distance: 36.0
click at [370, 62] on div "[PERSON_NAME] star Ikke vurderet 13.4km t. [PHONE_NUMBER] | [EMAIL_ADDRESS][DOM…" at bounding box center [423, 52] width 190 height 50
click at [593, 246] on div "[PERSON_NAME] Ikke vurderet 6.9km [GEOGRAPHIC_DATA]" at bounding box center [613, 236] width 190 height 22
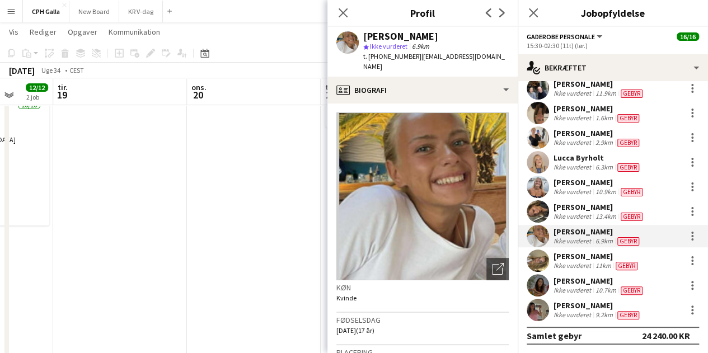
drag, startPoint x: 476, startPoint y: 37, endPoint x: 363, endPoint y: 36, distance: 113.1
click at [363, 36] on div "[PERSON_NAME]" at bounding box center [436, 36] width 146 height 10
drag, startPoint x: 407, startPoint y: 57, endPoint x: 370, endPoint y: 63, distance: 38.0
click at [370, 63] on div "[PERSON_NAME] star Ikke vurderet 6.9km t. [PHONE_NUMBER] | [EMAIL_ADDRESS][DOMA…" at bounding box center [423, 52] width 190 height 50
click at [590, 259] on div "[PERSON_NAME]" at bounding box center [597, 256] width 86 height 10
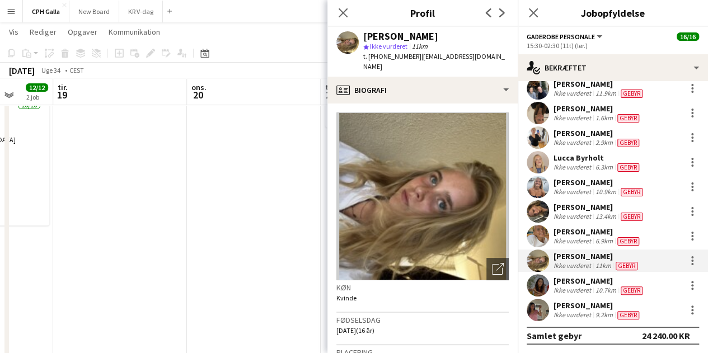
drag, startPoint x: 422, startPoint y: 40, endPoint x: 399, endPoint y: 44, distance: 23.8
click at [399, 44] on div "[PERSON_NAME] star Ikke vurderet 11km t. [PHONE_NUMBER] | [PERSON_NAME][EMAIL_A…" at bounding box center [436, 51] width 146 height 41
drag, startPoint x: 363, startPoint y: 35, endPoint x: 424, endPoint y: 33, distance: 61.1
click at [424, 33] on div "[PERSON_NAME] star Ikke vurderet 11km t. [PHONE_NUMBER] | [PERSON_NAME][EMAIL_A…" at bounding box center [423, 52] width 190 height 50
drag, startPoint x: 407, startPoint y: 59, endPoint x: 371, endPoint y: 62, distance: 36.0
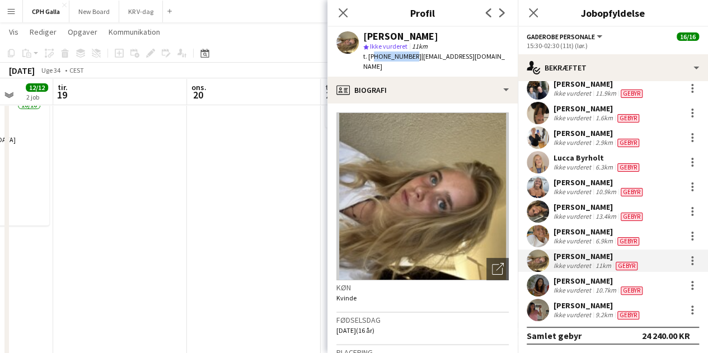
click at [371, 62] on div "[PERSON_NAME] star Ikke vurderet 11km t. [PHONE_NUMBER] | [PERSON_NAME][EMAIL_A…" at bounding box center [423, 52] width 190 height 50
click at [567, 282] on div "[PERSON_NAME]" at bounding box center [599, 281] width 91 height 10
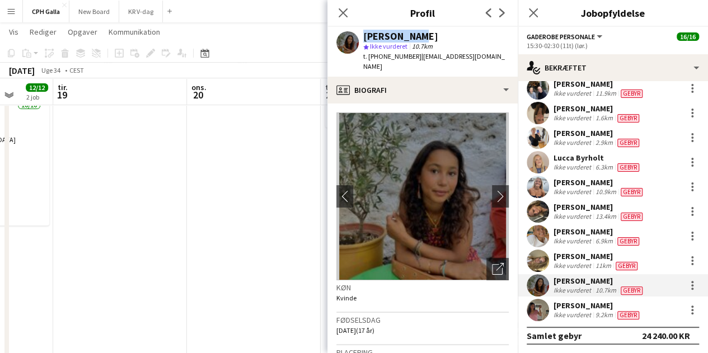
drag, startPoint x: 415, startPoint y: 36, endPoint x: 360, endPoint y: 39, distance: 55.0
click at [360, 39] on div "[PERSON_NAME] star Ikke vurderet 10.7km t. [PHONE_NUMBER] | [EMAIL_ADDRESS][DOM…" at bounding box center [423, 52] width 190 height 50
drag, startPoint x: 407, startPoint y: 58, endPoint x: 367, endPoint y: 63, distance: 40.1
click at [367, 63] on div "[PERSON_NAME] star Ikke vurderet 10.7km t. [PHONE_NUMBER] | [EMAIL_ADDRESS][DOM…" at bounding box center [423, 52] width 190 height 50
click at [561, 309] on div "[PERSON_NAME]" at bounding box center [598, 306] width 88 height 10
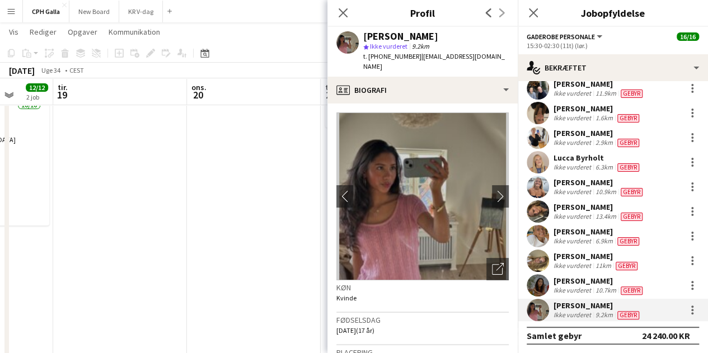
drag, startPoint x: 445, startPoint y: 39, endPoint x: 361, endPoint y: 40, distance: 84.0
click at [361, 40] on div "[PERSON_NAME] star Ikke vurderet 9.2km t. [PHONE_NUMBER] | [EMAIL_ADDRESS][DOMA…" at bounding box center [423, 52] width 190 height 50
drag, startPoint x: 404, startPoint y: 58, endPoint x: 366, endPoint y: 62, distance: 38.3
click at [366, 62] on div "t. [PHONE_NUMBER] | [EMAIL_ADDRESS][DOMAIN_NAME]" at bounding box center [436, 62] width 146 height 20
click at [269, 220] on app-date-cell at bounding box center [254, 223] width 134 height 533
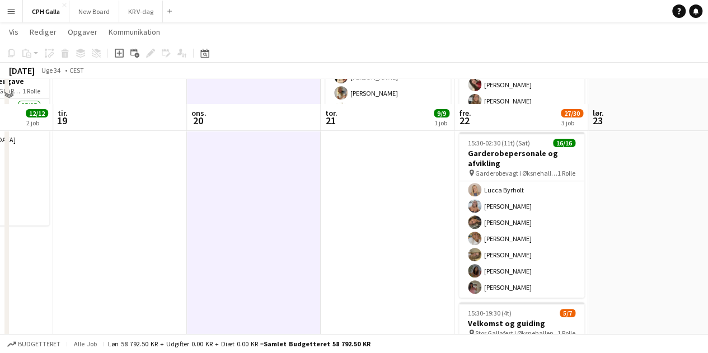
scroll to position [324, 0]
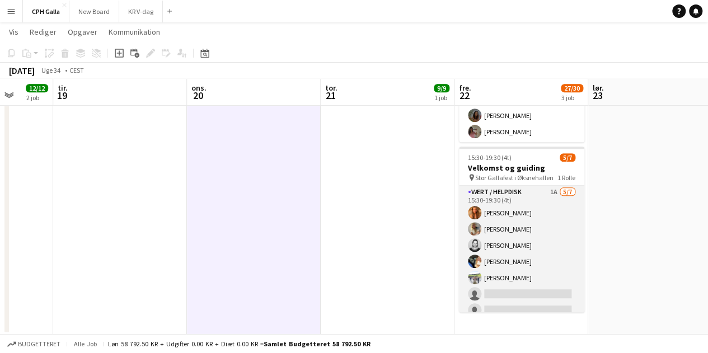
click at [543, 255] on app-card-role "Vært / Helpdisk 1A [DATE] 15:30-19:30 (4t) Vanilla Pryce Havana [PERSON_NAME] […" at bounding box center [521, 254] width 125 height 136
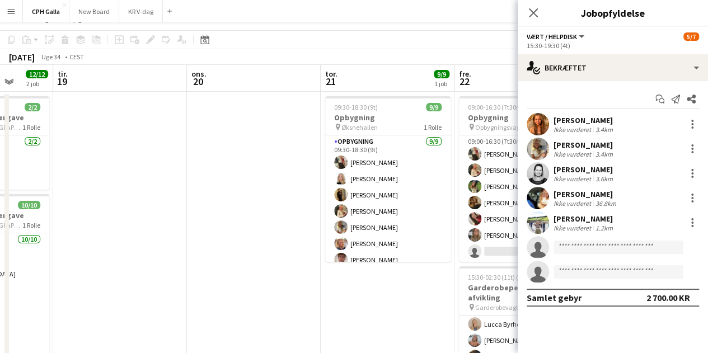
scroll to position [0, 0]
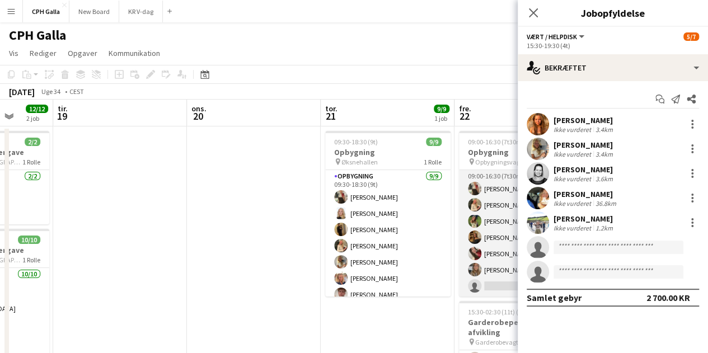
click at [480, 234] on app-user-avatar at bounding box center [474, 237] width 13 height 13
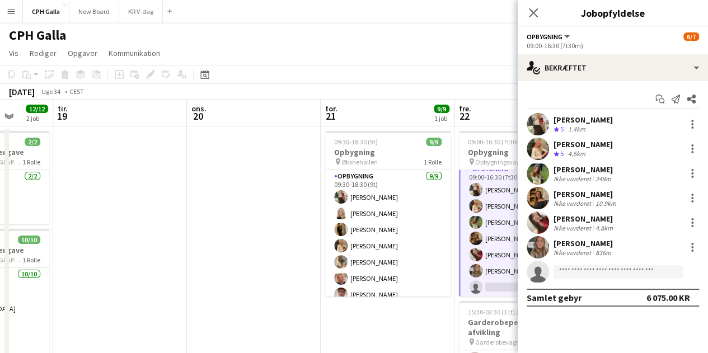
scroll to position [10, 0]
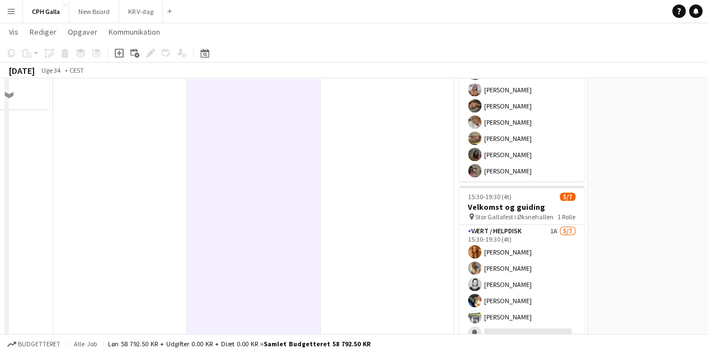
scroll to position [324, 0]
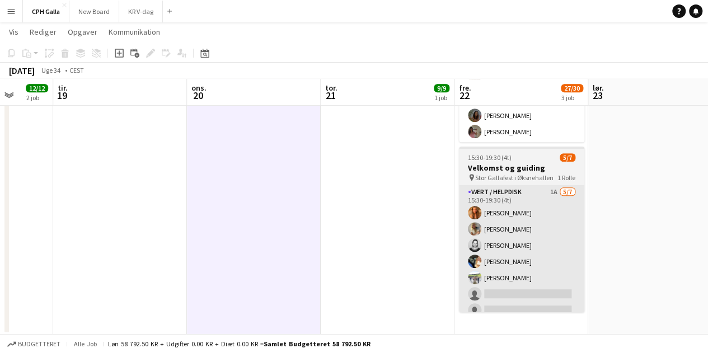
click at [501, 239] on app-card-role "Vært / Helpdisk 1A [DATE] 15:30-19:30 (4t) Vanilla Pryce Havana [PERSON_NAME] […" at bounding box center [521, 254] width 125 height 136
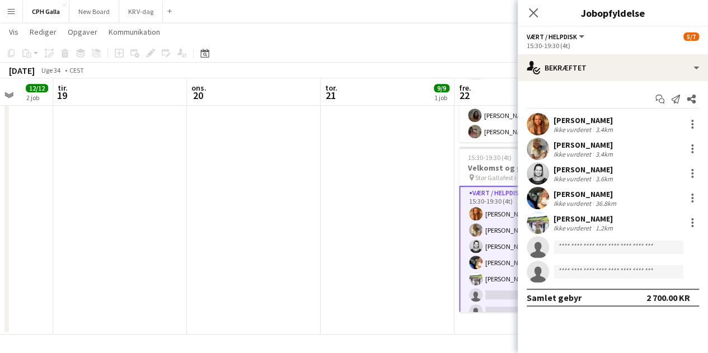
click at [563, 129] on div "Ikke vurderet" at bounding box center [574, 129] width 40 height 8
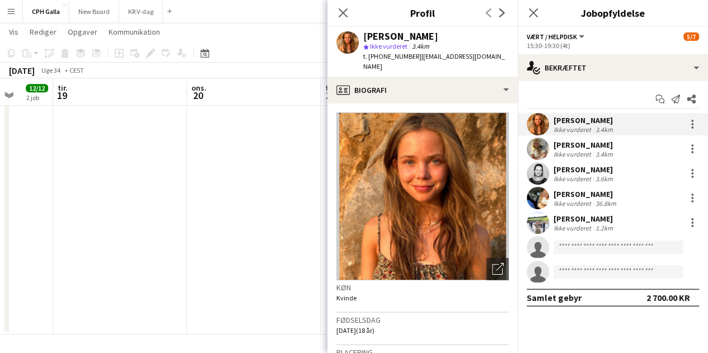
drag, startPoint x: 425, startPoint y: 35, endPoint x: 365, endPoint y: 38, distance: 59.4
click at [365, 38] on div "[PERSON_NAME]" at bounding box center [436, 36] width 146 height 10
drag, startPoint x: 405, startPoint y: 56, endPoint x: 370, endPoint y: 60, distance: 36.1
click at [370, 60] on span "t. [PHONE_NUMBER]" at bounding box center [392, 56] width 58 height 8
click at [612, 150] on div "3.4km" at bounding box center [605, 154] width 22 height 8
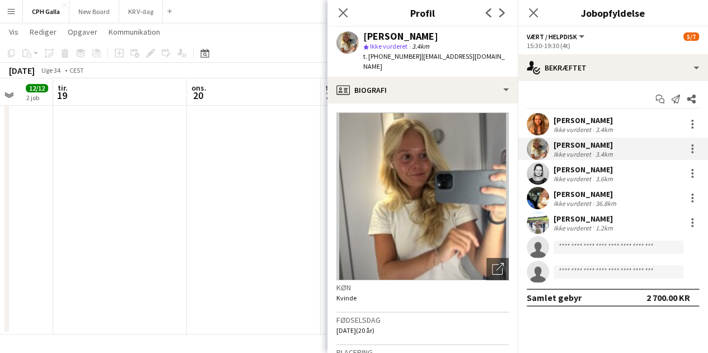
click at [599, 166] on div "[PERSON_NAME]" at bounding box center [585, 170] width 62 height 10
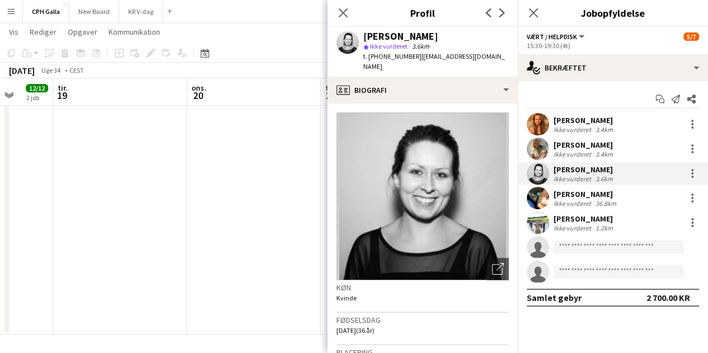
drag, startPoint x: 457, startPoint y: 36, endPoint x: 352, endPoint y: 41, distance: 105.4
click at [352, 41] on div "[PERSON_NAME] star Ikke vurderet 3.6km t. [PHONE_NUMBER] | [EMAIL_ADDRESS][DOMA…" at bounding box center [423, 52] width 190 height 50
drag, startPoint x: 406, startPoint y: 58, endPoint x: 369, endPoint y: 62, distance: 37.7
click at [369, 62] on div "t. [PHONE_NUMBER] | [EMAIL_ADDRESS][DOMAIN_NAME]" at bounding box center [436, 62] width 146 height 20
click at [573, 195] on div "[PERSON_NAME]" at bounding box center [586, 194] width 65 height 10
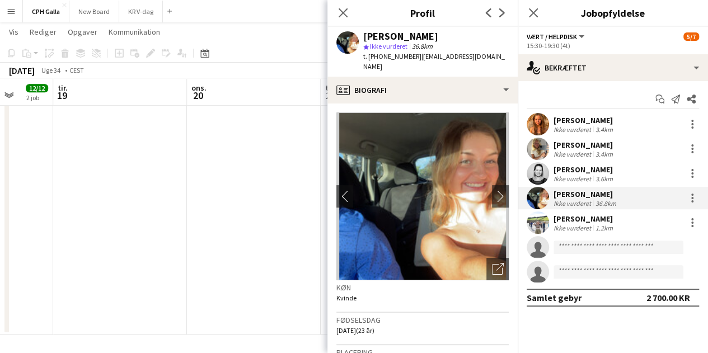
drag, startPoint x: 440, startPoint y: 36, endPoint x: 366, endPoint y: 38, distance: 73.9
click at [366, 38] on div "[PERSON_NAME]" at bounding box center [436, 36] width 146 height 10
drag, startPoint x: 407, startPoint y: 59, endPoint x: 369, endPoint y: 63, distance: 38.2
click at [369, 63] on div "[PERSON_NAME] star Ikke vurderet 36.8km t. [PHONE_NUMBER] | [EMAIL_ADDRESS][DOM…" at bounding box center [423, 52] width 190 height 50
click at [607, 225] on div "1.2km" at bounding box center [605, 228] width 22 height 8
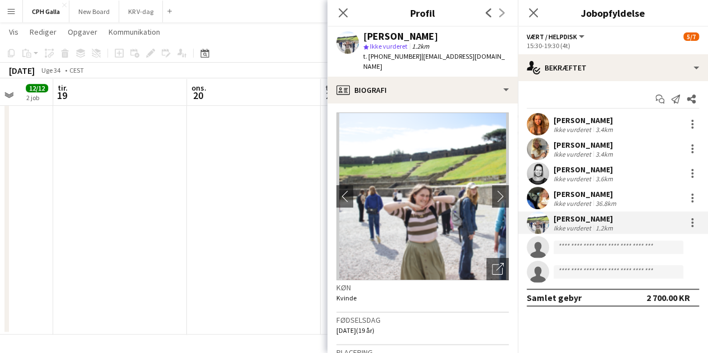
drag, startPoint x: 471, startPoint y: 39, endPoint x: 364, endPoint y: 39, distance: 107.0
click at [364, 39] on div "[PERSON_NAME]" at bounding box center [436, 36] width 146 height 10
drag, startPoint x: 409, startPoint y: 50, endPoint x: 370, endPoint y: 51, distance: 39.2
click at [370, 51] on div "star Ikke vurderet 1.2km" at bounding box center [436, 46] width 146 height 10
drag, startPoint x: 407, startPoint y: 59, endPoint x: 368, endPoint y: 62, distance: 38.7
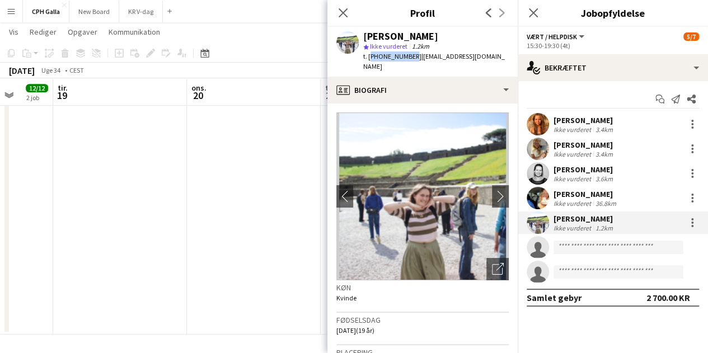
click at [368, 62] on div "t. [PHONE_NUMBER] | [EMAIL_ADDRESS][DOMAIN_NAME]" at bounding box center [436, 62] width 146 height 20
